Goal: Task Accomplishment & Management: Use online tool/utility

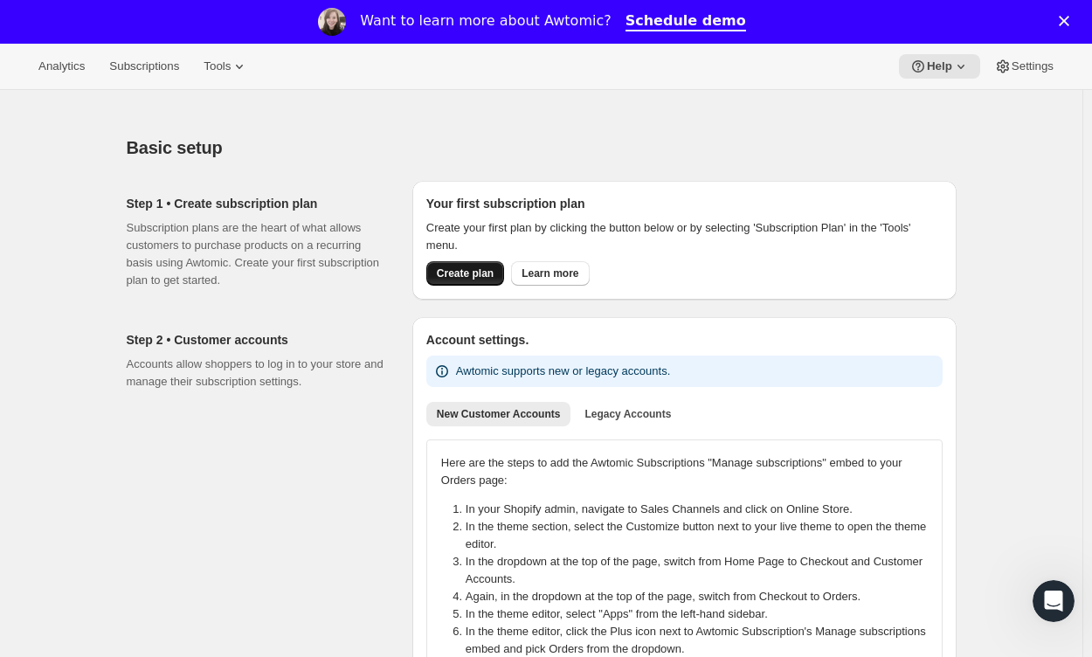
click at [487, 273] on span "Create plan" at bounding box center [465, 273] width 57 height 14
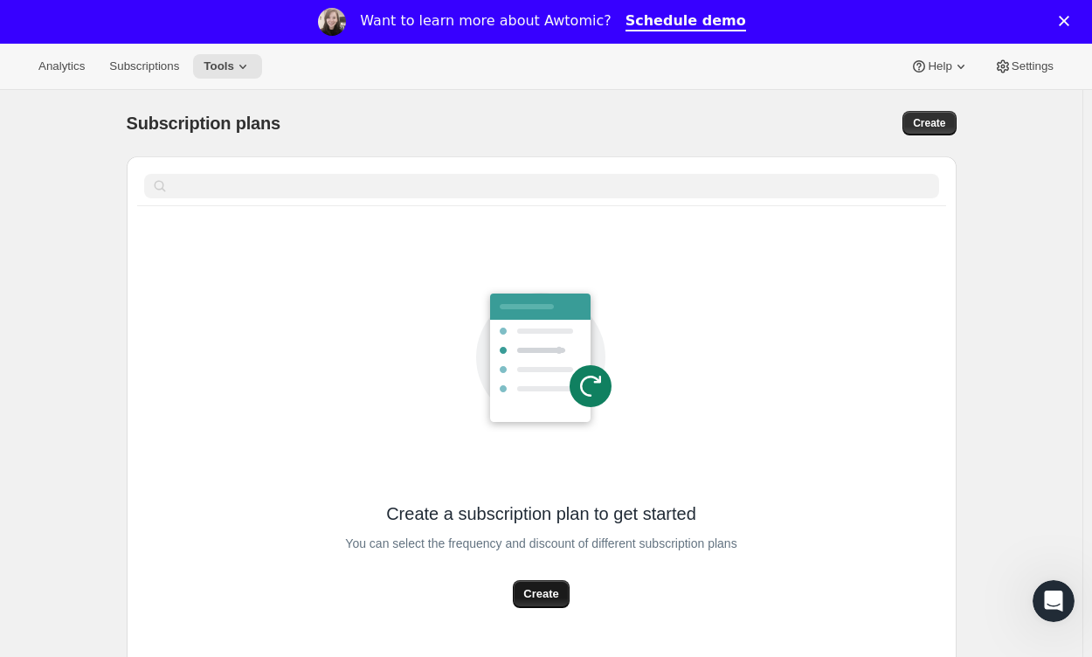
click at [556, 595] on span "Create" at bounding box center [540, 593] width 35 height 17
select select "WEEK"
select select "MONTH"
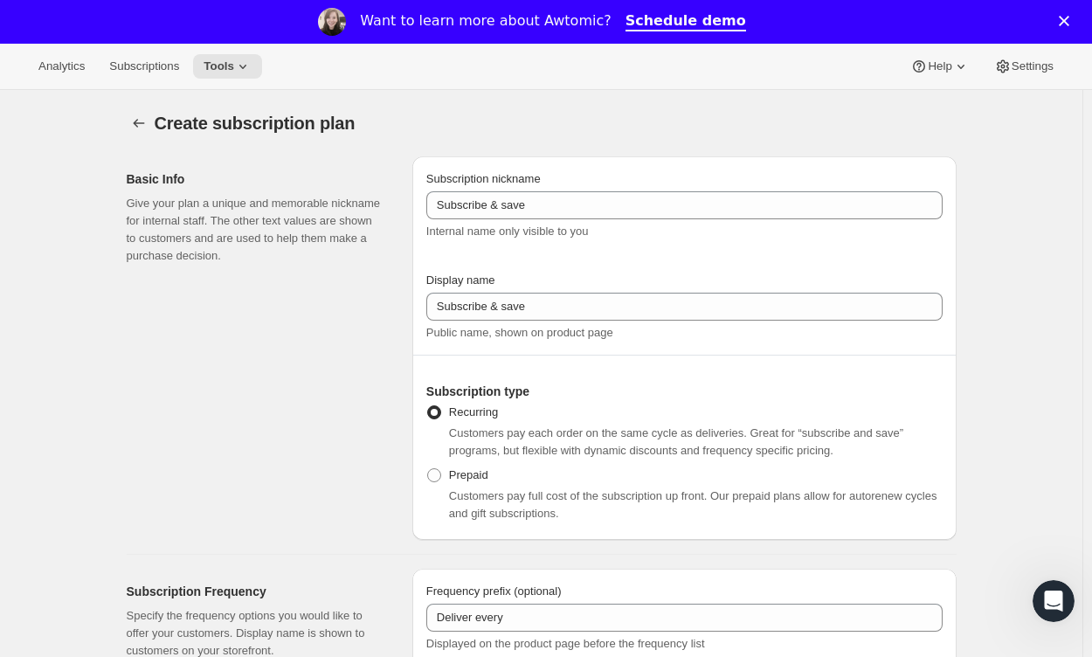
scroll to position [175, 0]
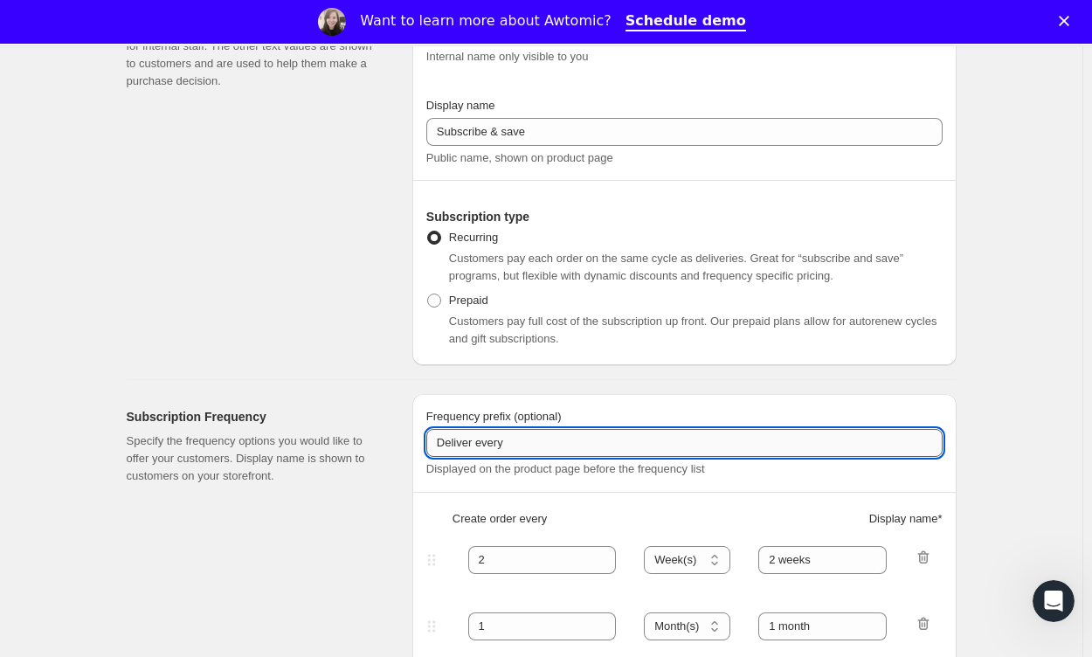
click at [658, 447] on input "Deliver every" at bounding box center [684, 443] width 516 height 28
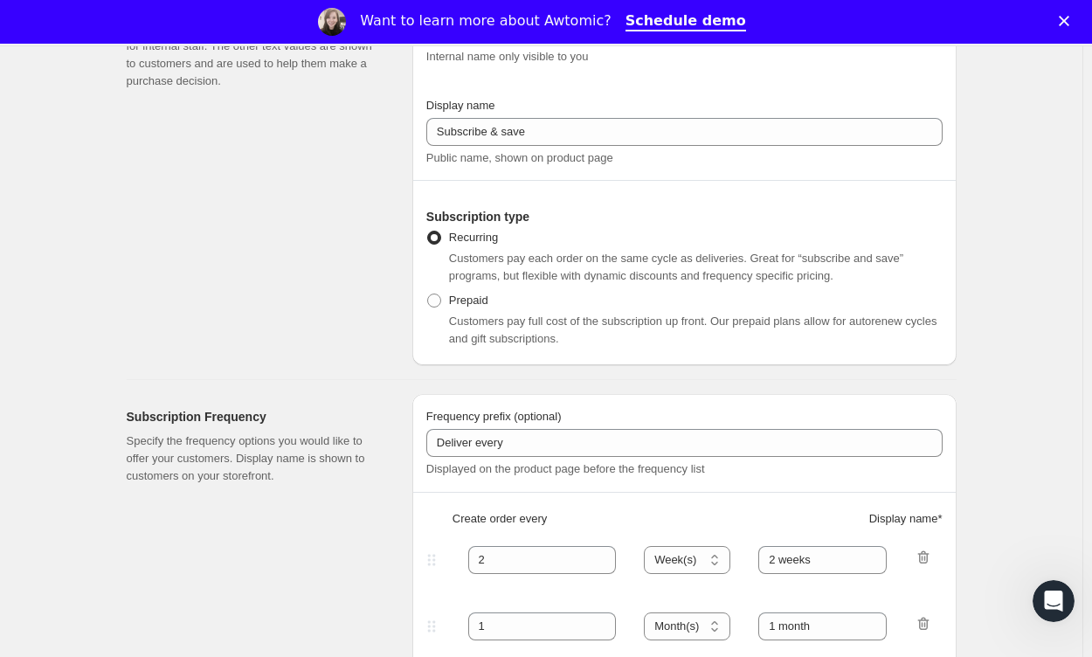
click at [438, 303] on span at bounding box center [434, 301] width 14 height 14
click at [428, 294] on input "Prepaid" at bounding box center [427, 294] width 1 height 1
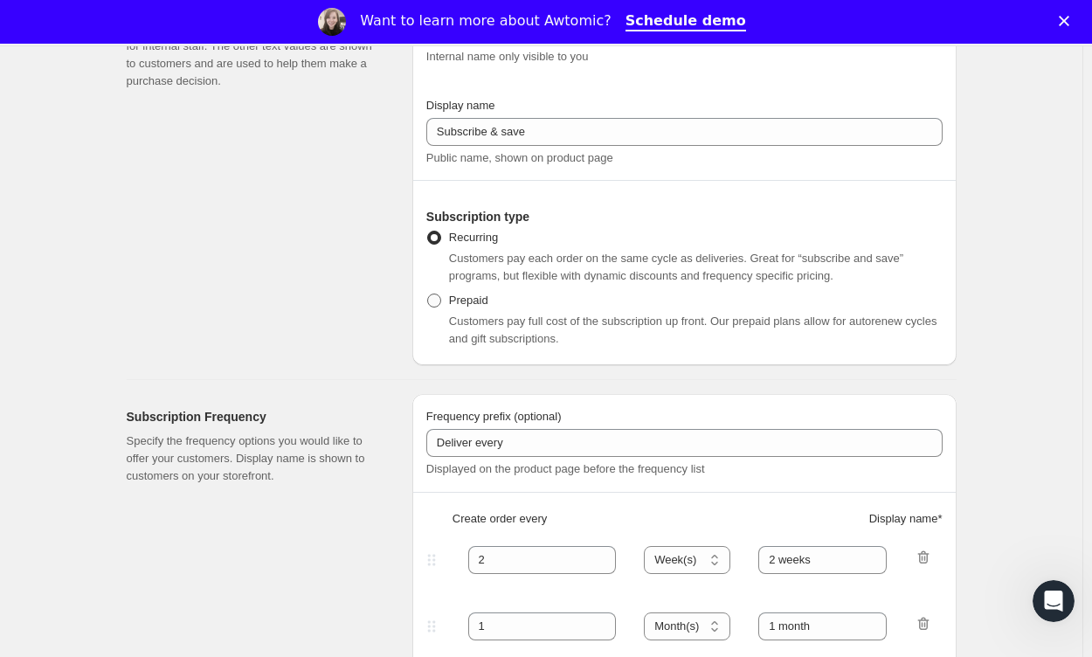
radio input "true"
select select "MONTH"
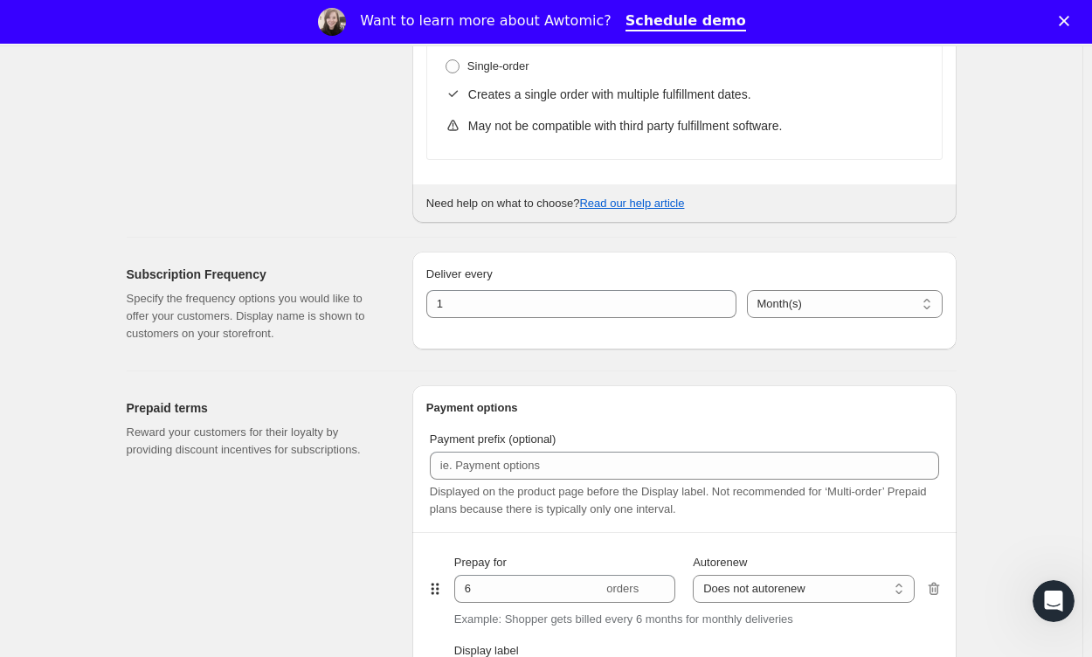
scroll to position [874, 0]
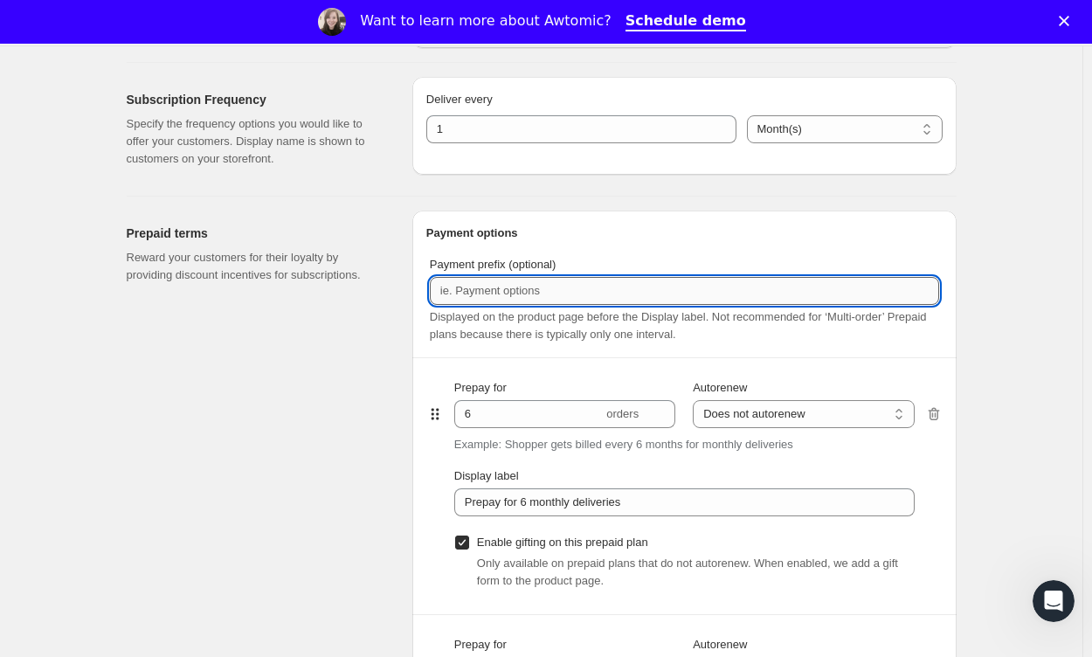
click at [695, 294] on input "Payment prefix (optional)" at bounding box center [684, 291] width 509 height 28
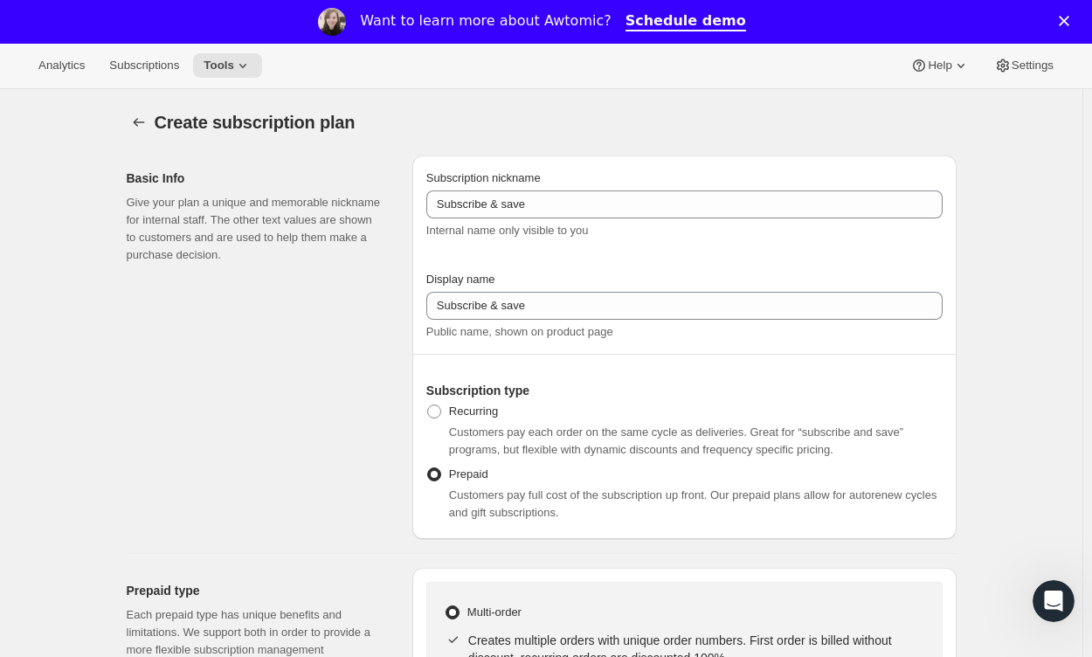
scroll to position [0, 0]
radio input "true"
select select "WEEK"
select select "MONTH"
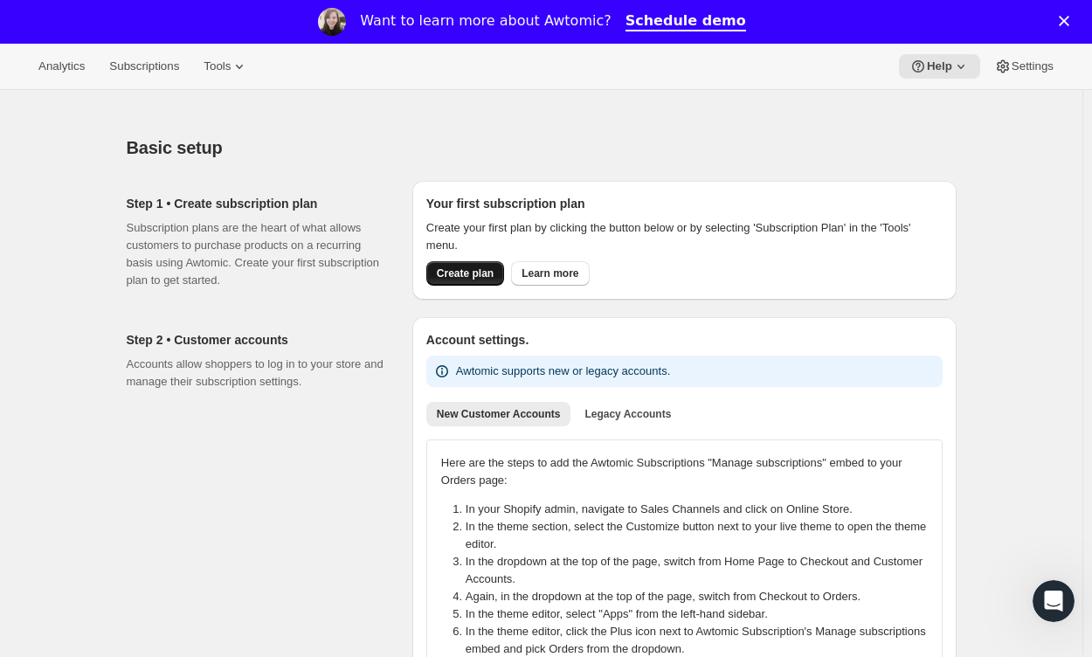
click at [466, 274] on span "Create plan" at bounding box center [465, 273] width 57 height 14
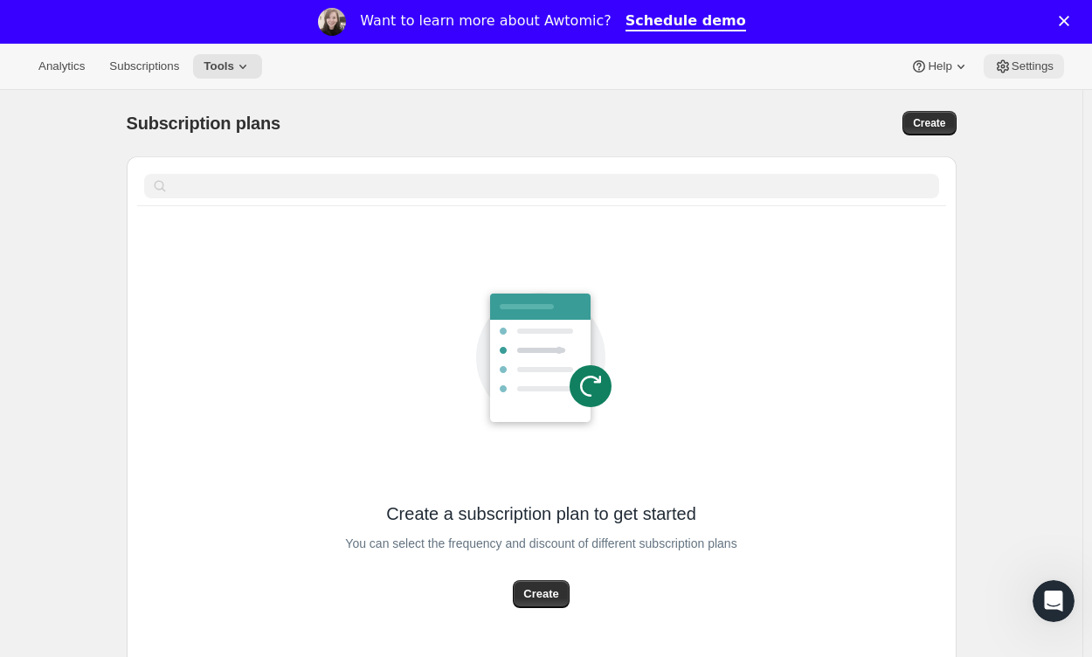
click at [777, 73] on span "Settings" at bounding box center [1033, 66] width 42 height 14
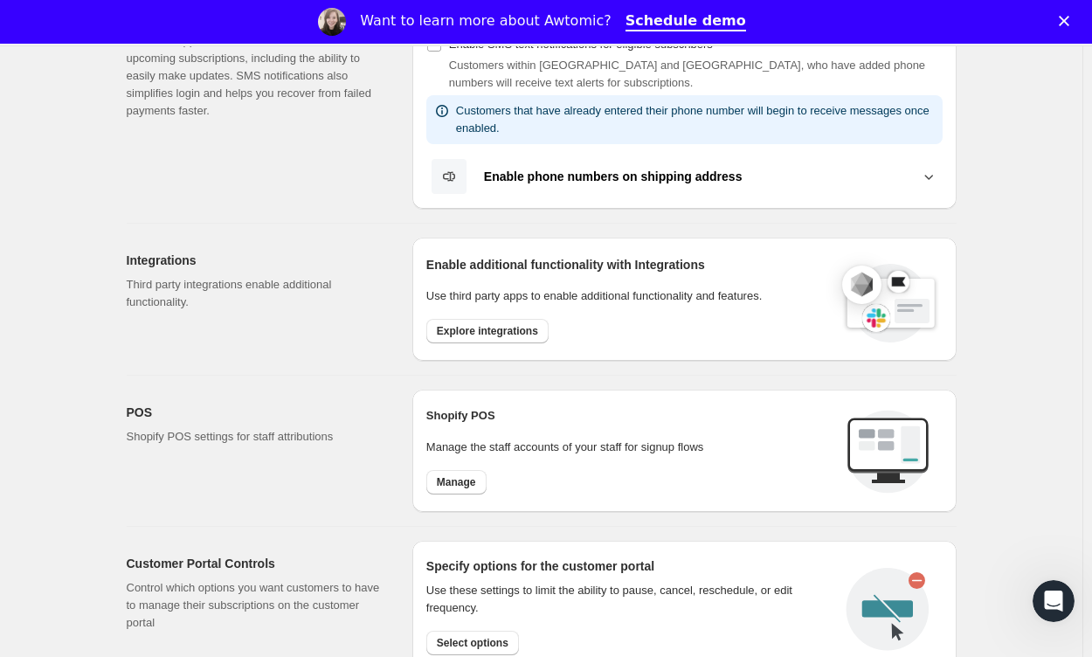
scroll to position [524, 0]
